Goal: Task Accomplishment & Management: Use online tool/utility

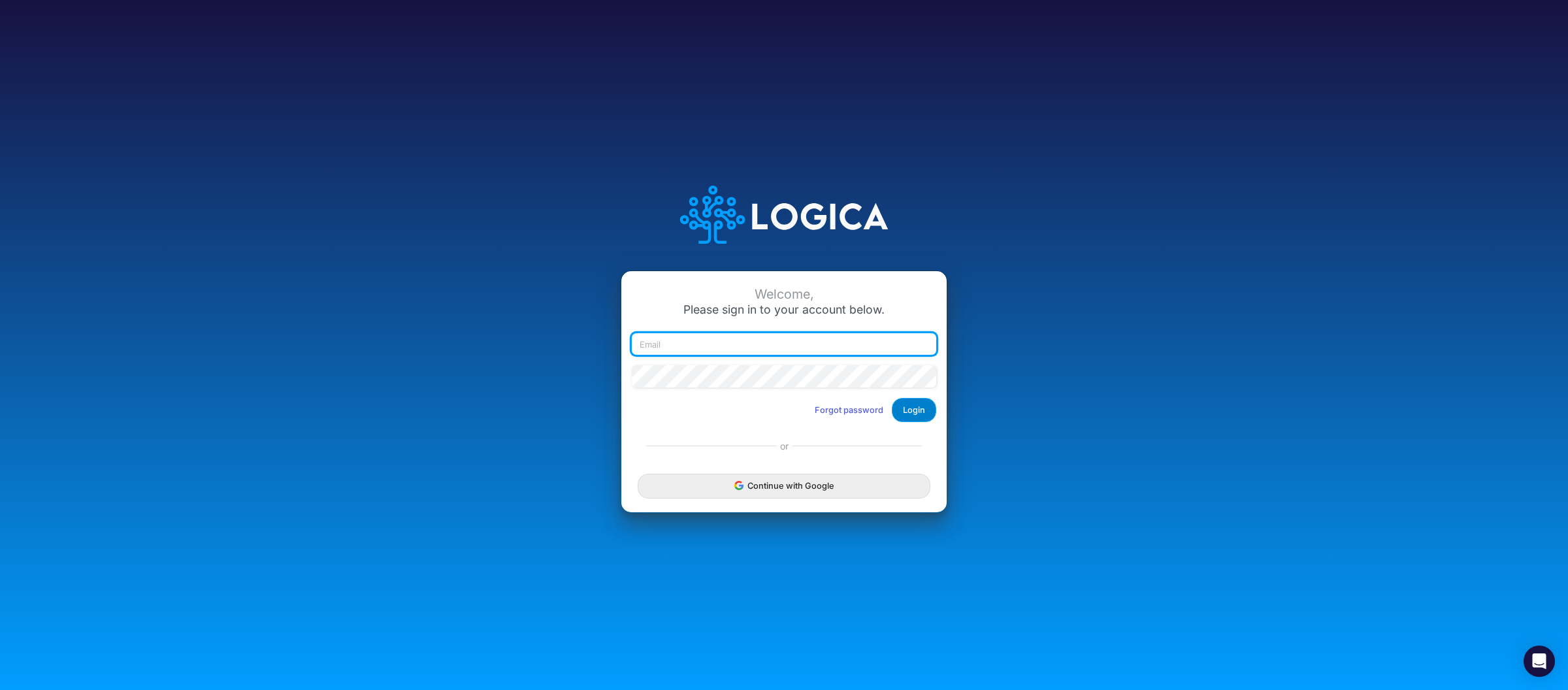
type input "[PERSON_NAME][EMAIL_ADDRESS][DOMAIN_NAME]"
click at [904, 404] on button "Login" at bounding box center [913, 410] width 44 height 24
